Goal: Find specific page/section: Find specific page/section

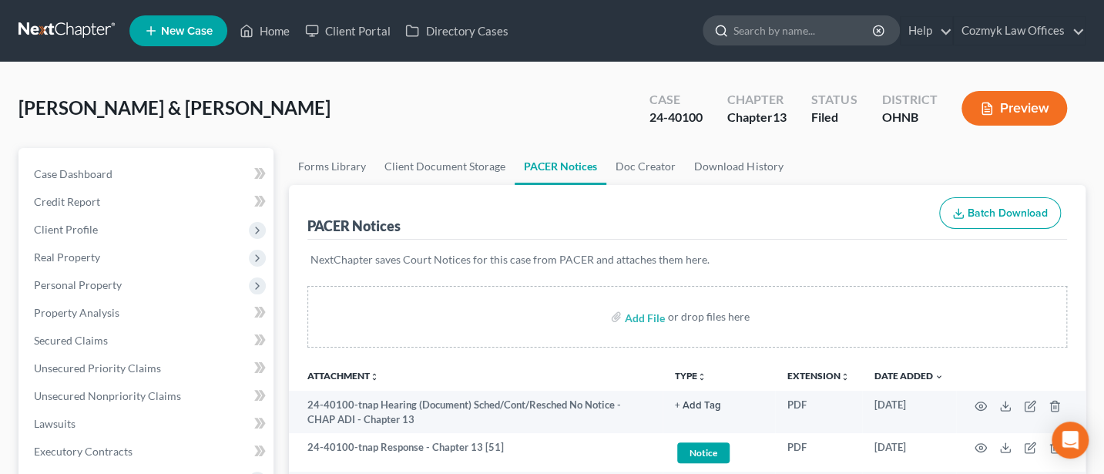
click at [798, 33] on input "search" at bounding box center [804, 30] width 141 height 29
type input "[PERSON_NAME]"
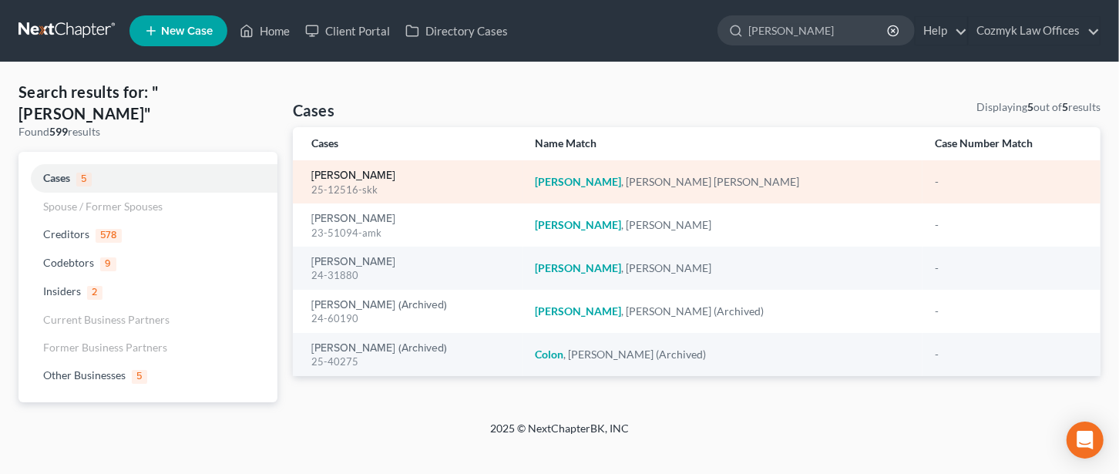
click at [351, 173] on link "[PERSON_NAME]" at bounding box center [353, 175] width 84 height 11
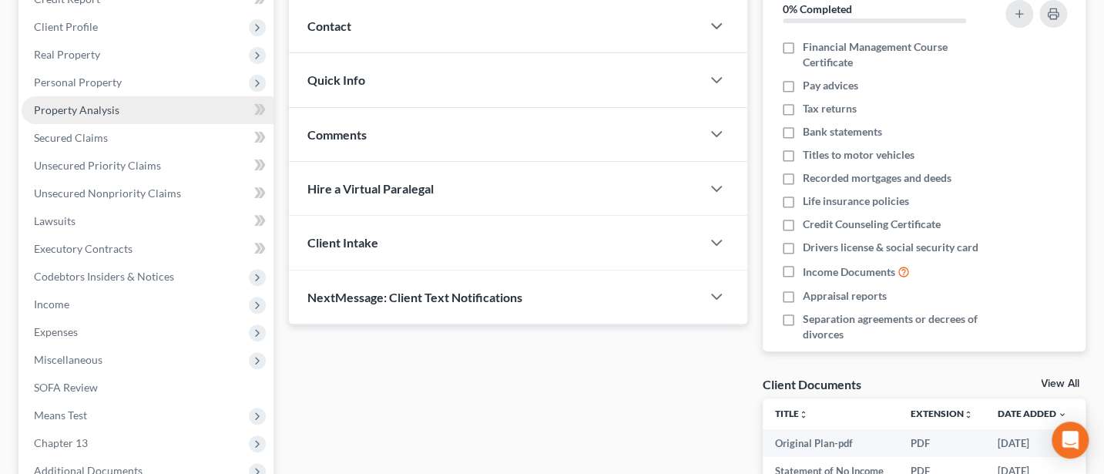
scroll to position [205, 0]
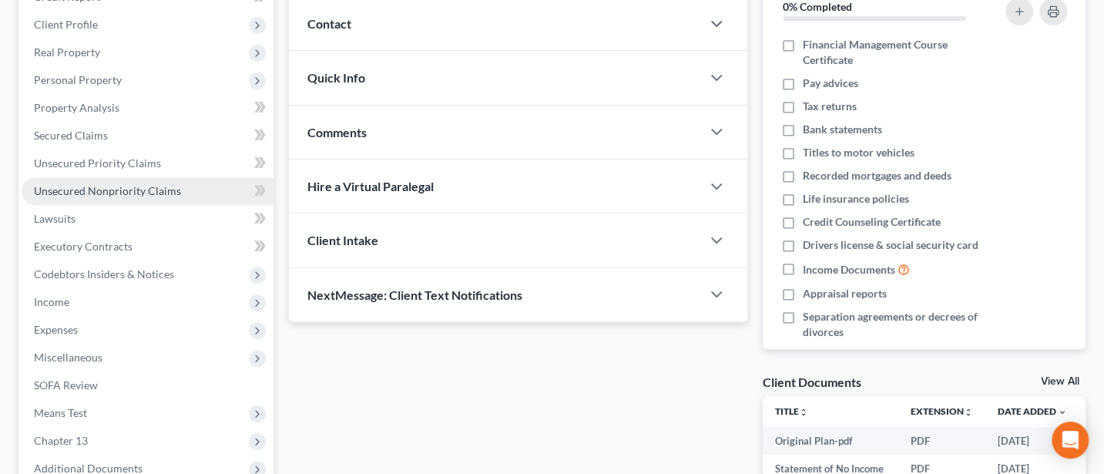
click at [95, 186] on span "Unsecured Nonpriority Claims" at bounding box center [107, 190] width 147 height 13
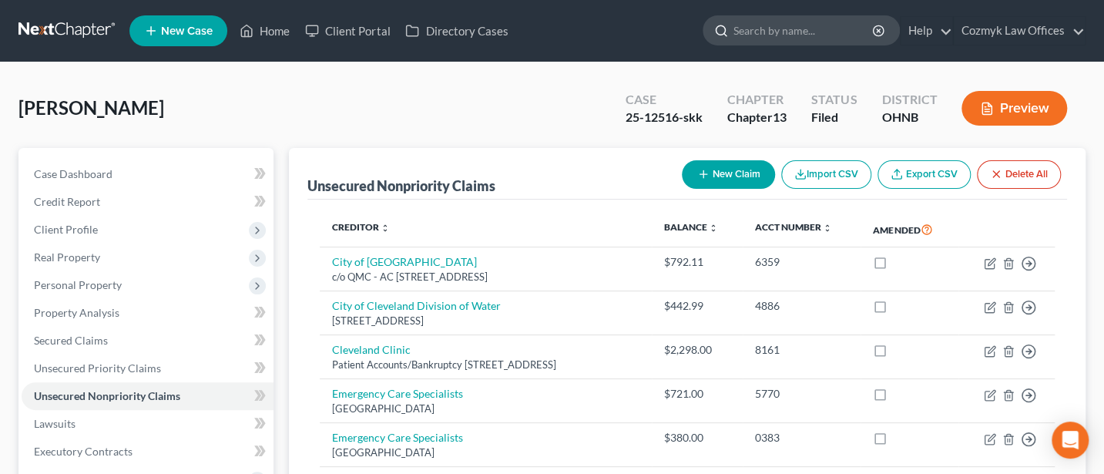
click at [790, 23] on input "search" at bounding box center [804, 30] width 141 height 29
type input "[PERSON_NAME]"
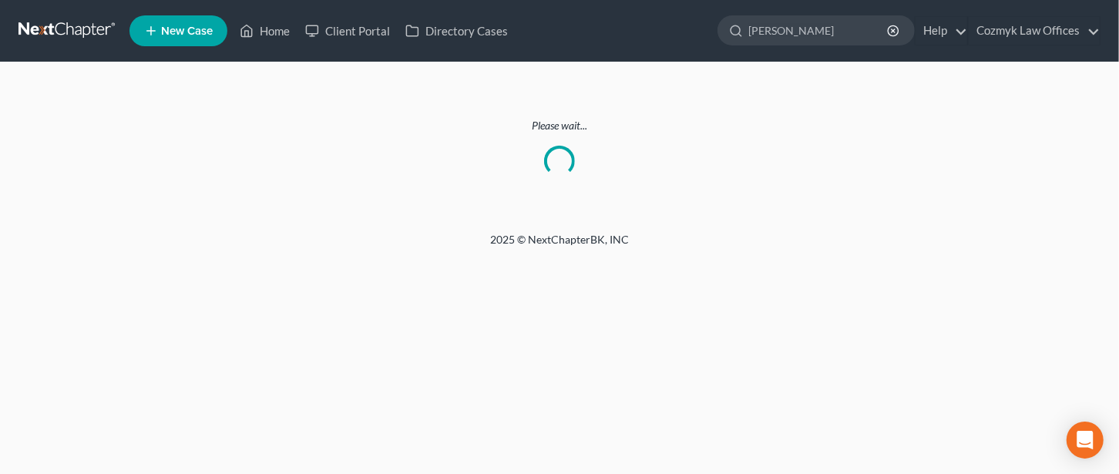
click at [15, 233] on footer "2025 © NextChapterBK, INC" at bounding box center [559, 246] width 1119 height 28
